Goal: Task Accomplishment & Management: Use online tool/utility

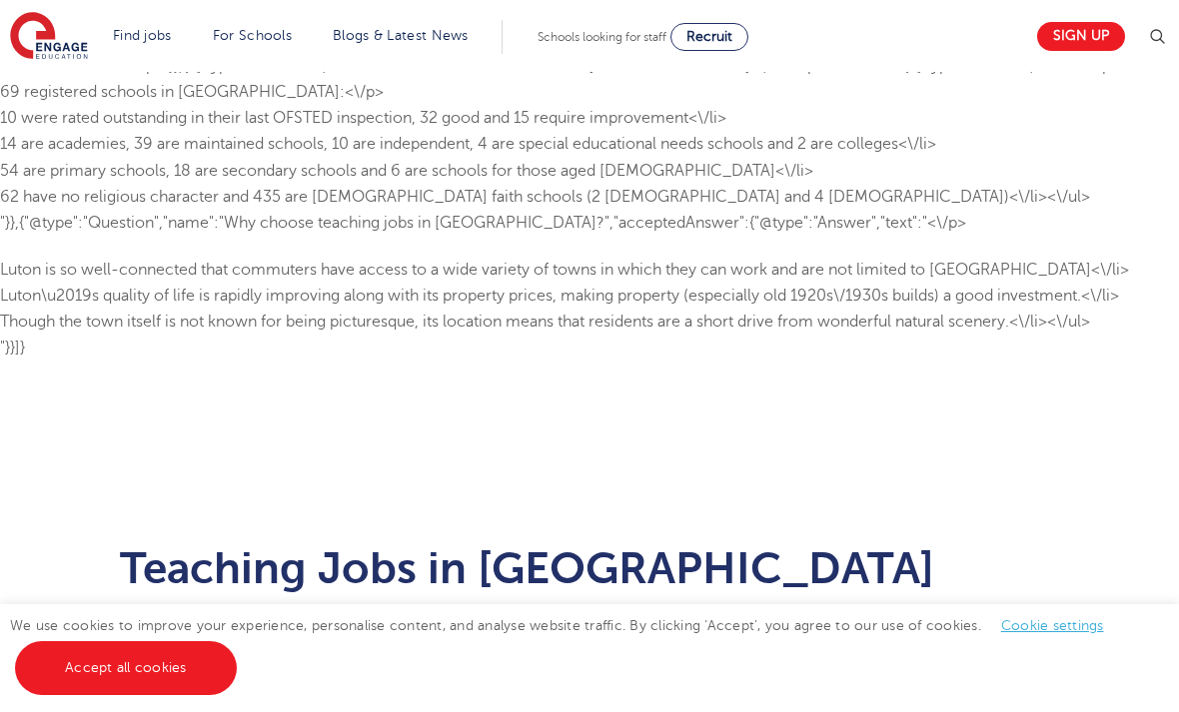
click at [82, 672] on link "Accept all cookies" at bounding box center [126, 668] width 222 height 54
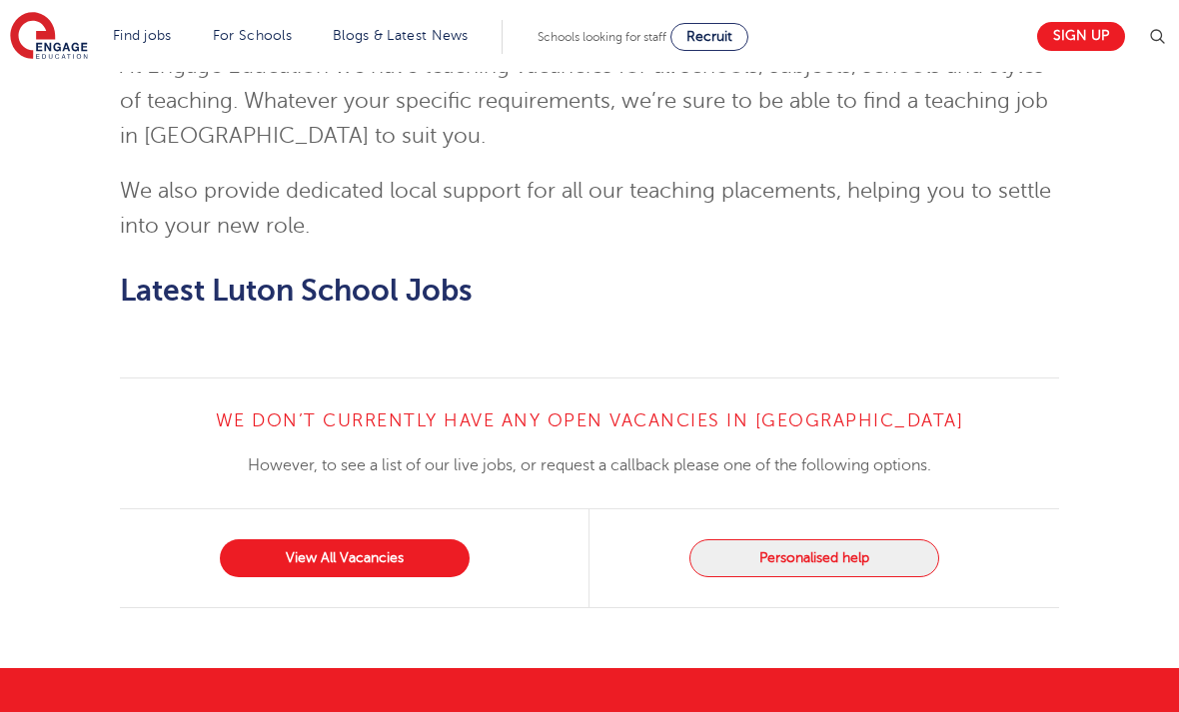
scroll to position [2709, 0]
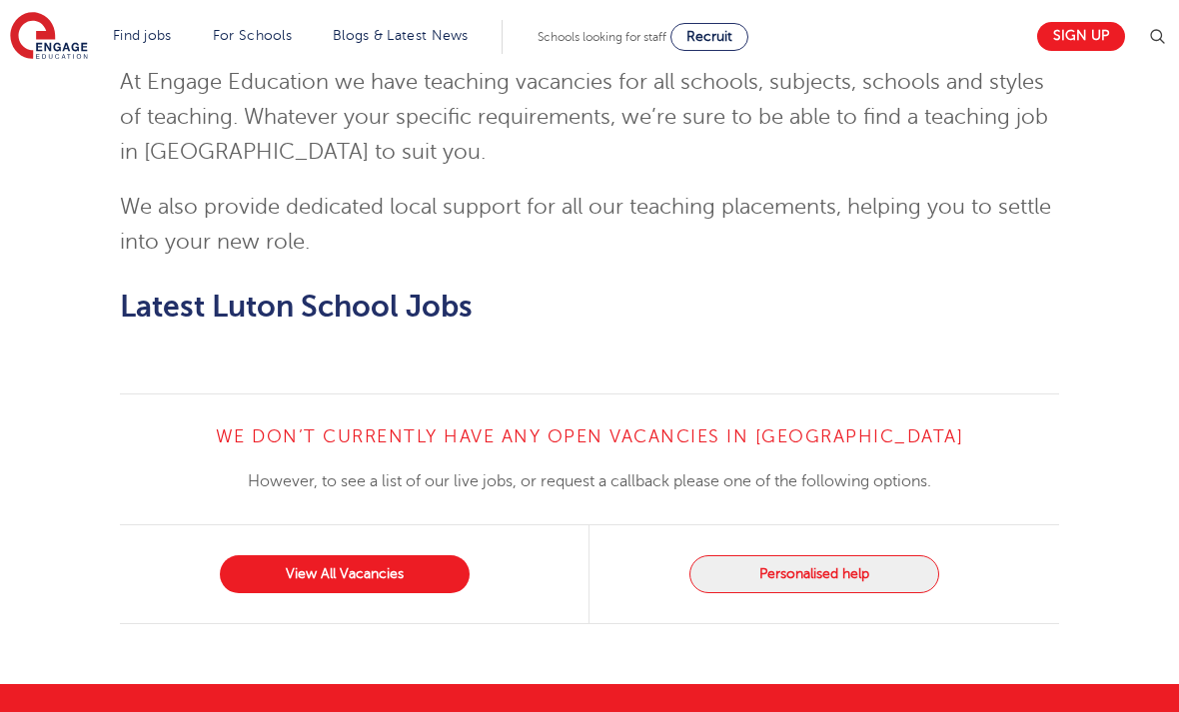
click at [287, 555] on link "View All Vacancies" at bounding box center [345, 574] width 250 height 38
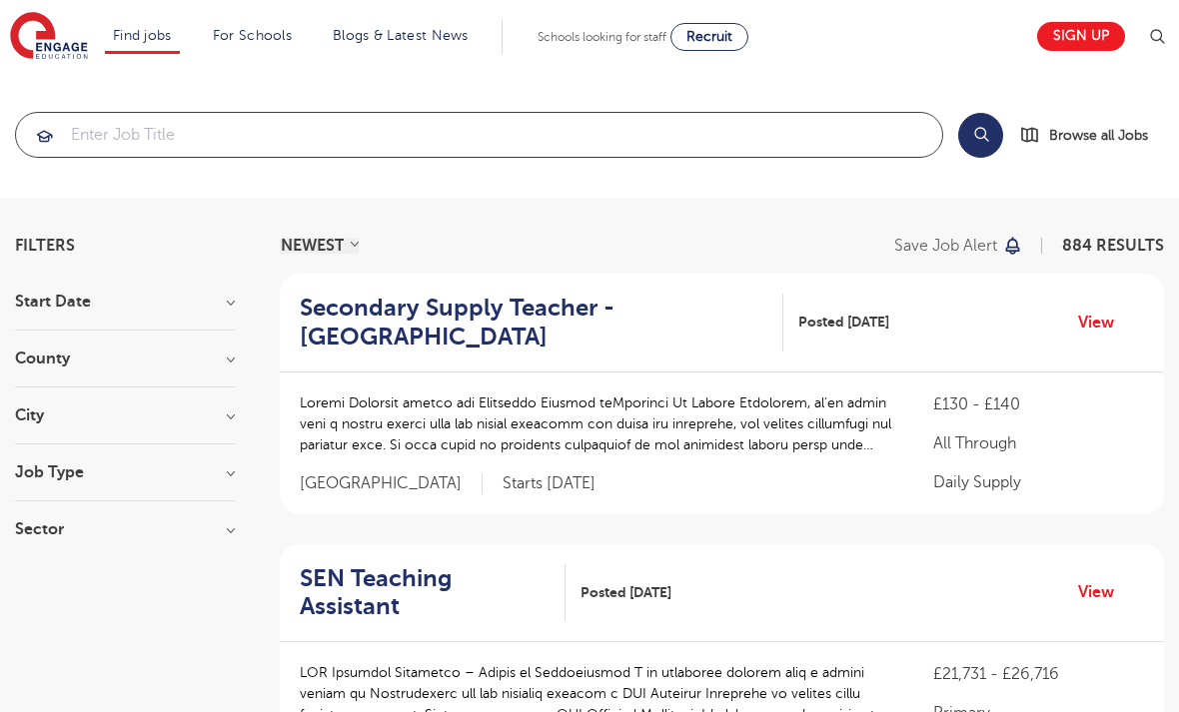
click at [121, 129] on input "search" at bounding box center [479, 135] width 926 height 44
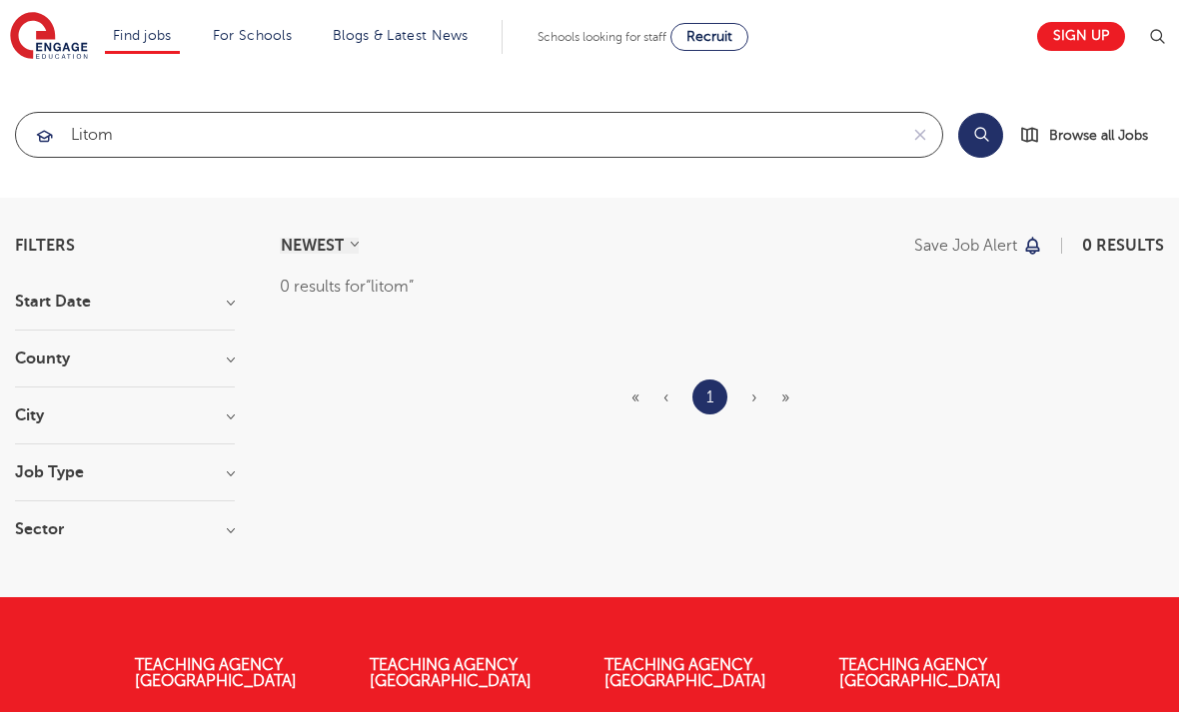
click button "Submit" at bounding box center [0, 0] width 0 height 0
click at [1149, 406] on section "NEWEST OLDEST Save job alert 0 results 0 results for litom « ‹ 1 › »" at bounding box center [722, 398] width 884 height 320
click at [1148, 406] on section "NEWEST OLDEST Save job alert 0 results 0 results for litom « ‹ 1 › »" at bounding box center [722, 398] width 884 height 320
click at [182, 146] on input "litom" at bounding box center [456, 135] width 881 height 44
click at [976, 150] on button "Search" at bounding box center [980, 135] width 45 height 45
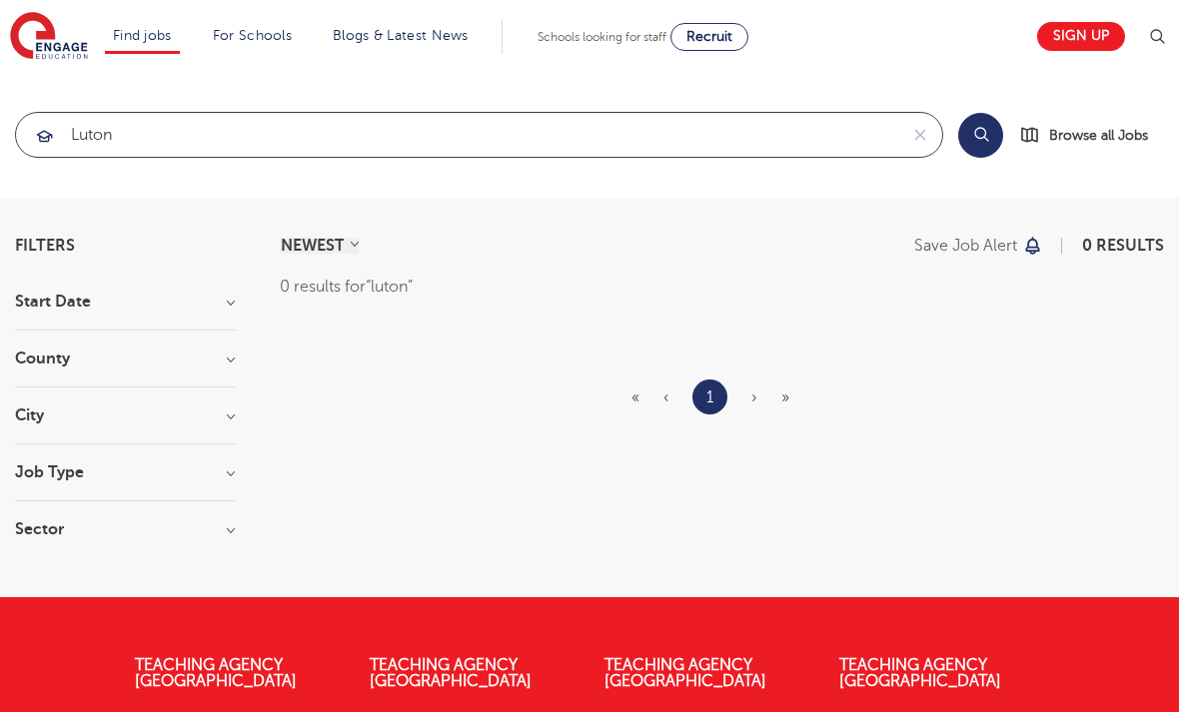
click at [95, 131] on input "luton" at bounding box center [456, 135] width 881 height 44
type input "l"
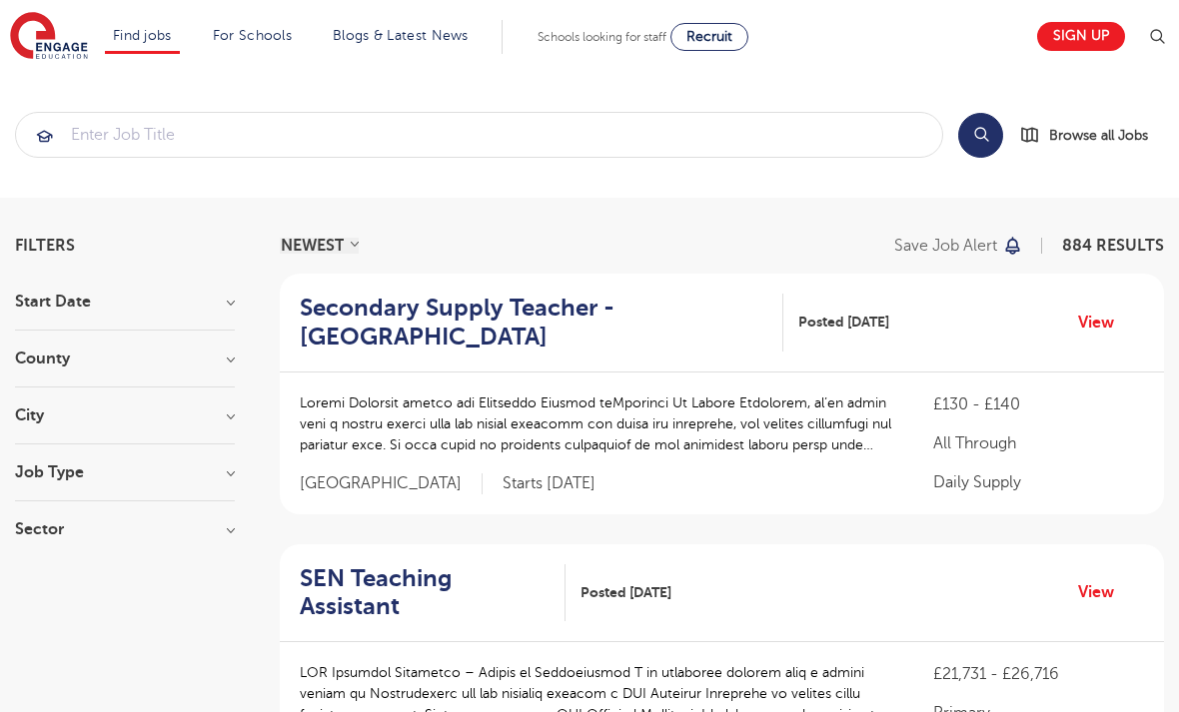
click at [216, 361] on h3 "County" at bounding box center [125, 359] width 220 height 16
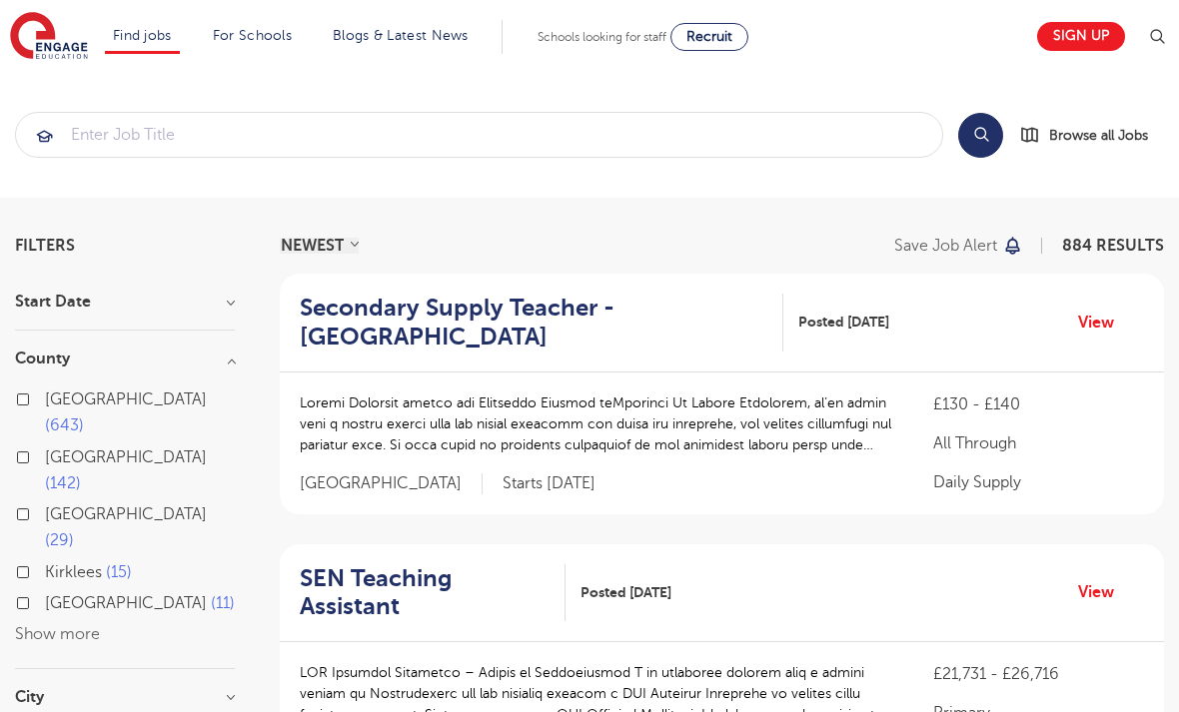
click at [16, 625] on button "Show more" at bounding box center [57, 634] width 85 height 18
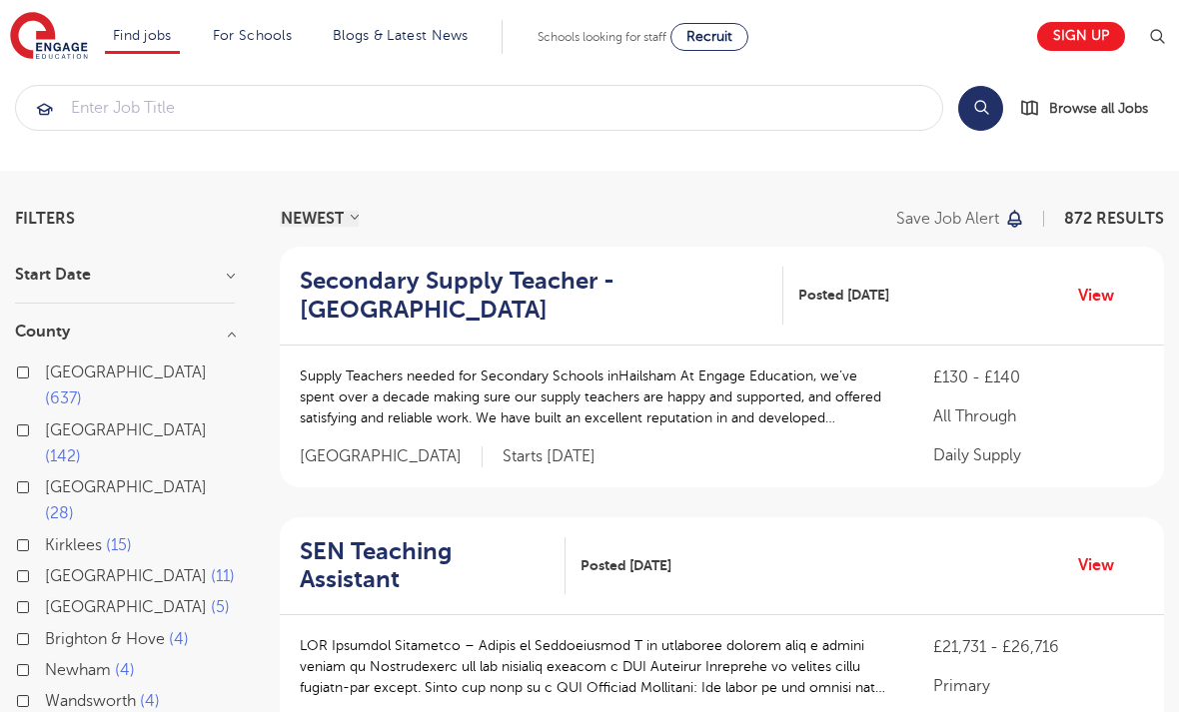
scroll to position [19, 0]
